Goal: Navigation & Orientation: Find specific page/section

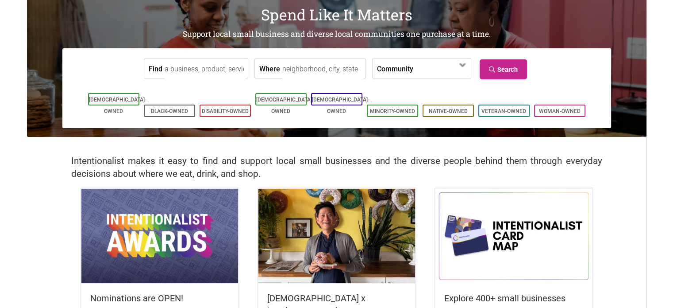
scroll to position [177, 0]
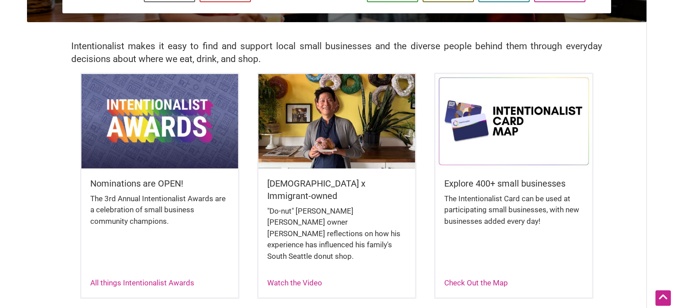
click at [133, 141] on img at bounding box center [159, 121] width 157 height 94
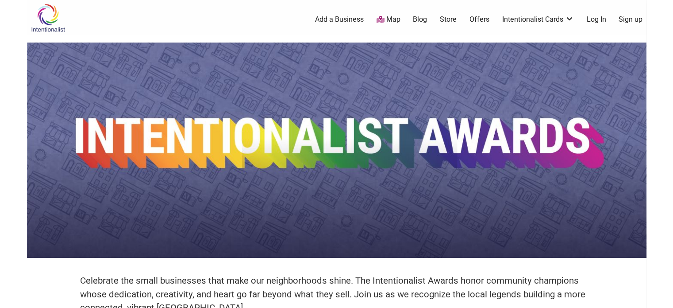
click at [237, 180] on img at bounding box center [337, 150] width 620 height 215
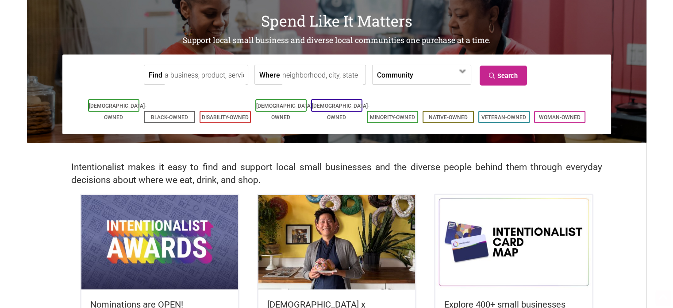
scroll to position [89, 0]
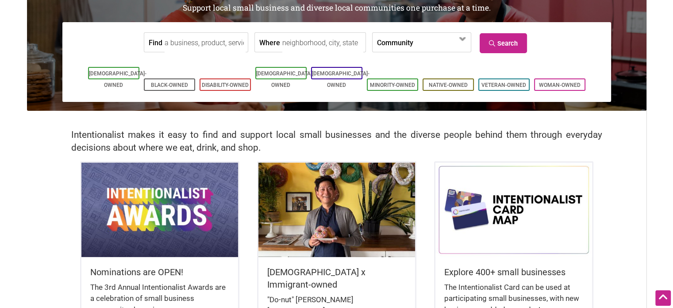
click at [155, 209] on img at bounding box center [159, 209] width 157 height 94
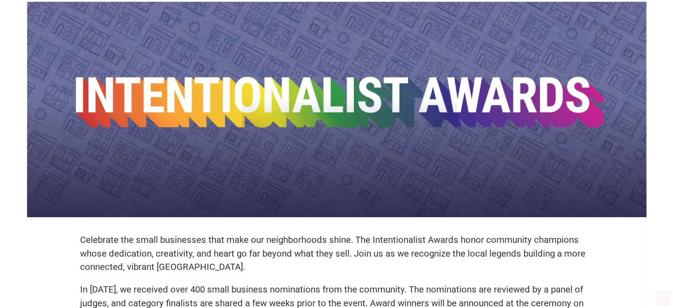
scroll to position [89, 0]
